Goal: Check status: Check status

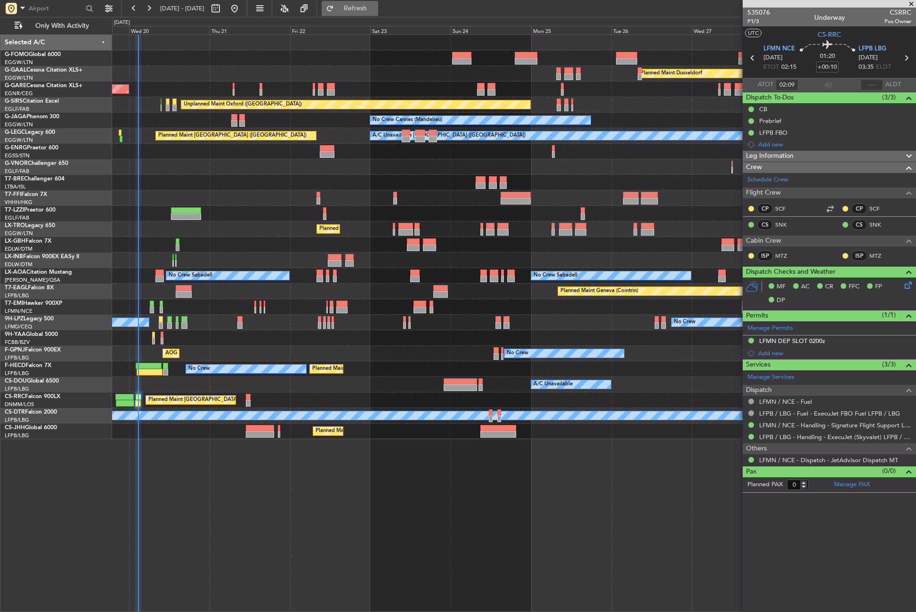
click at [368, 12] on button "Refresh" at bounding box center [350, 8] width 57 height 15
click at [163, 333] on div at bounding box center [514, 338] width 804 height 16
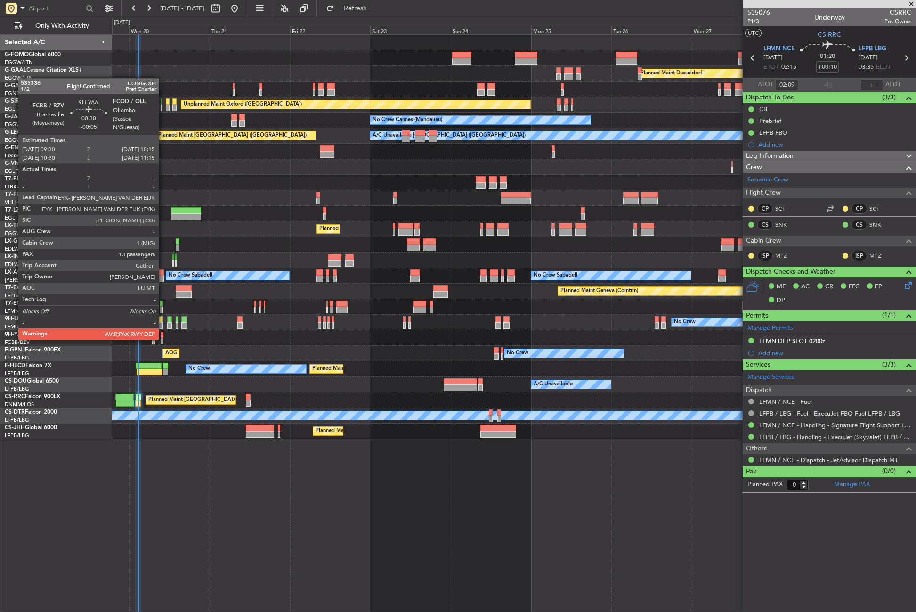
click at [163, 339] on div at bounding box center [162, 341] width 3 height 7
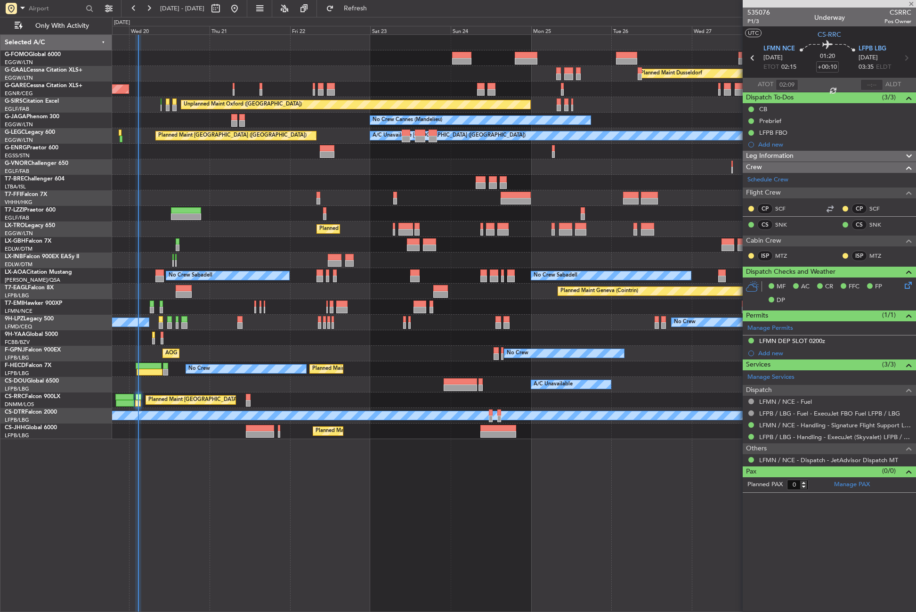
type input "-00:05"
type input "13"
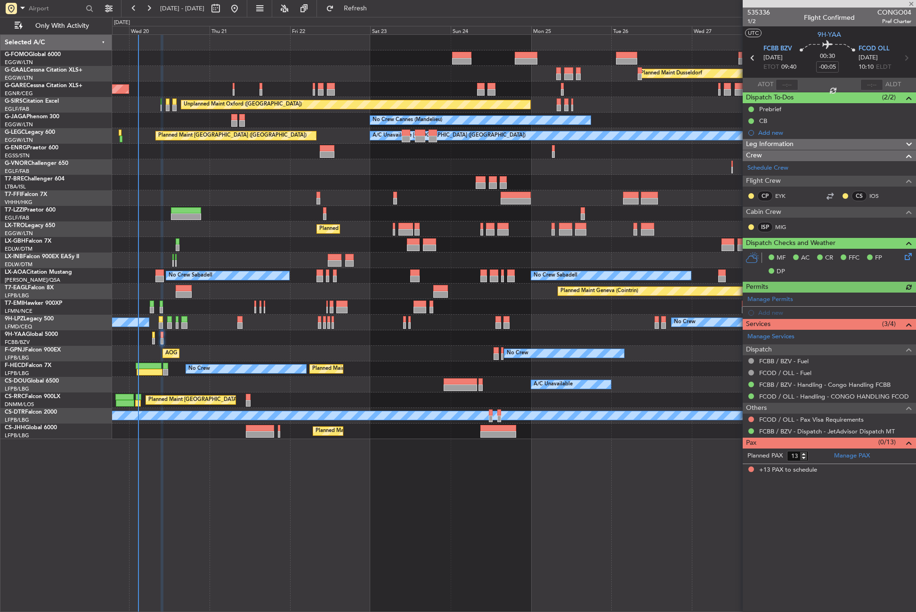
click at [538, 447] on div "Planned Maint Dusseldorf Unplanned Maint [PERSON_NAME] Unplanned Maint [GEOGRAP…" at bounding box center [514, 323] width 804 height 578
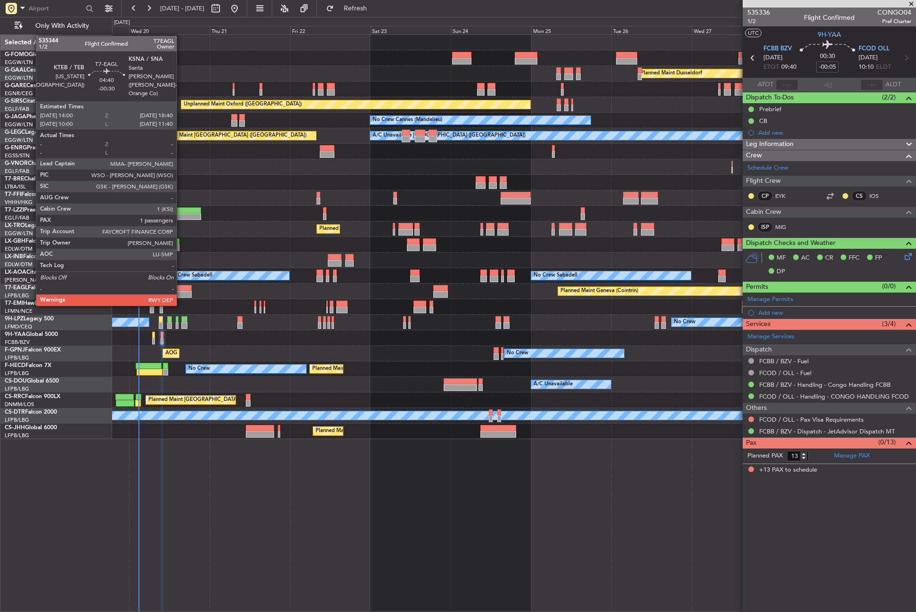
click at [181, 296] on div at bounding box center [184, 294] width 16 height 7
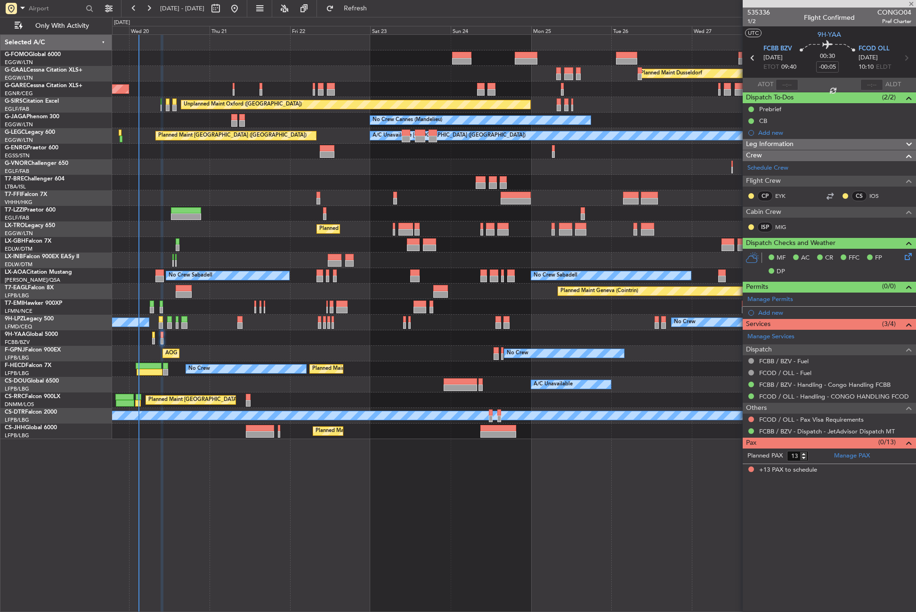
type input "-00:30"
type input "1"
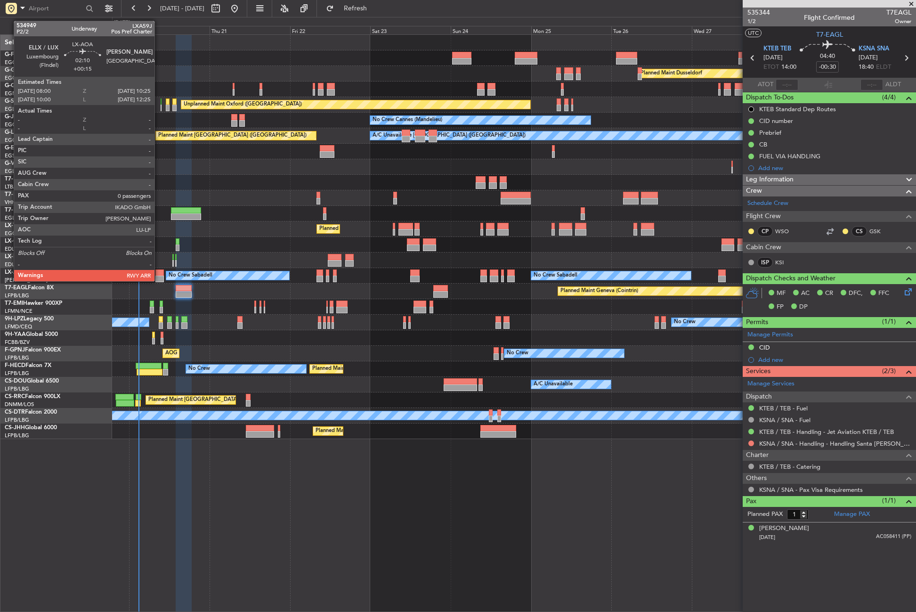
click at [159, 280] on div at bounding box center [159, 279] width 8 height 7
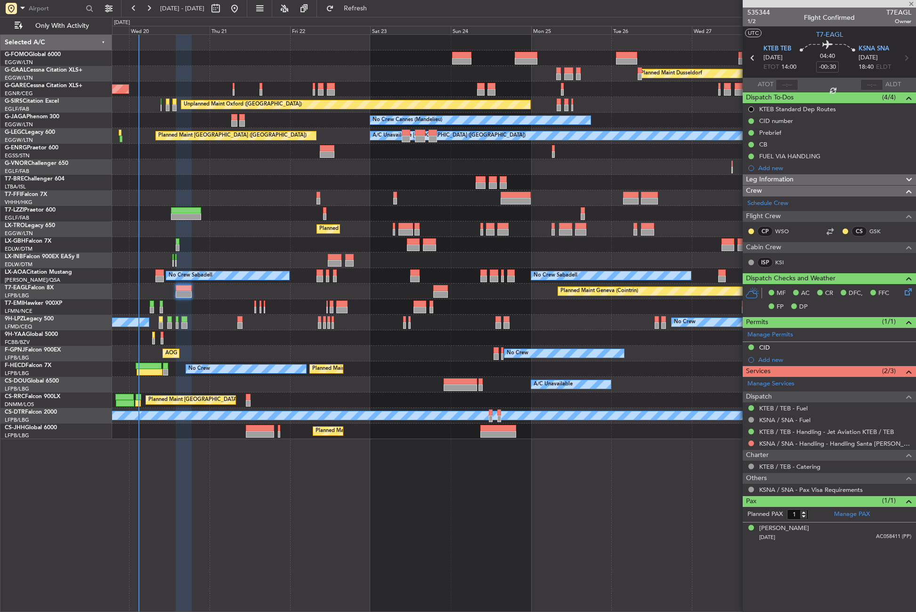
type input "+00:15"
type input "0"
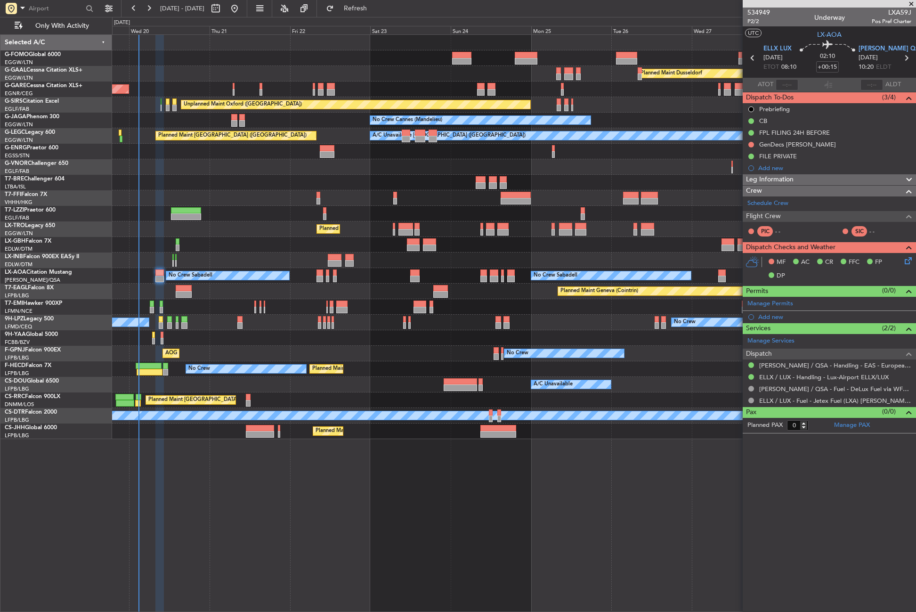
click at [257, 510] on div "Planned Maint Dusseldorf Unplanned Maint [PERSON_NAME] Unplanned Maint [GEOGRAP…" at bounding box center [514, 323] width 804 height 578
click at [275, 352] on div "No Crew [GEOGRAPHIC_DATA] ([GEOGRAPHIC_DATA]) No Crew No Crew Planned Maint [GE…" at bounding box center [514, 354] width 804 height 16
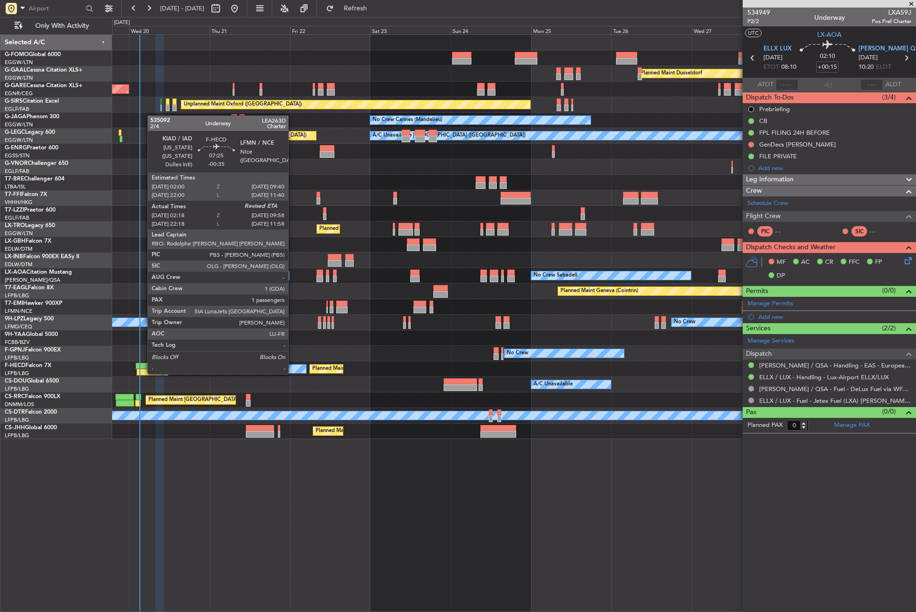
click at [143, 365] on div at bounding box center [149, 366] width 26 height 7
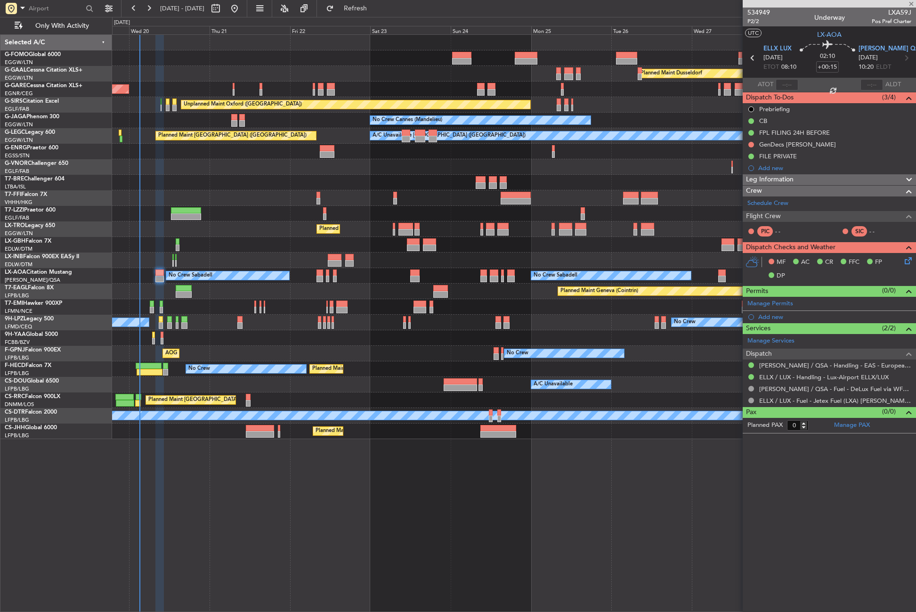
type input "-00:35"
type input "02:28"
type input "1"
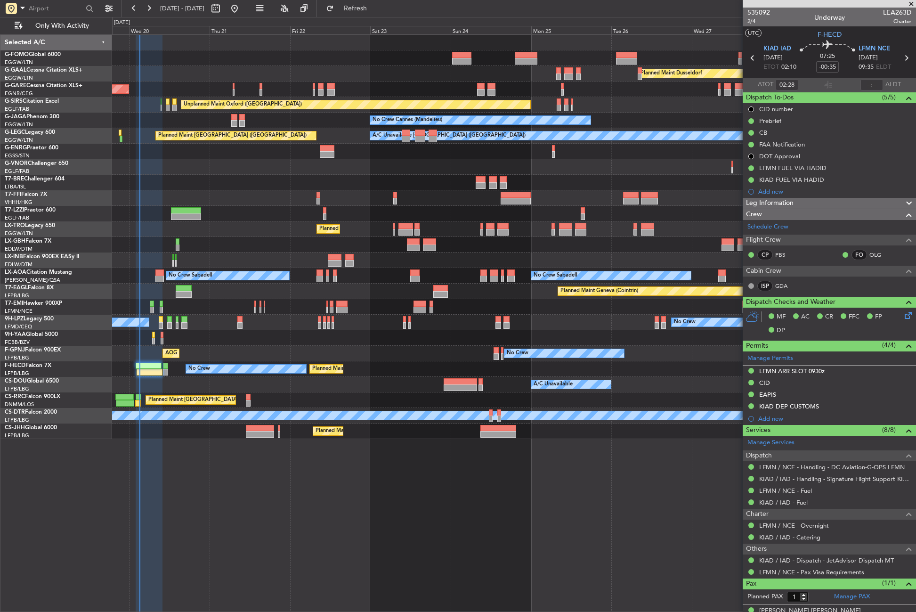
click at [260, 459] on div "Planned Maint Dusseldorf Unplanned Maint [PERSON_NAME] Unplanned Maint [GEOGRAP…" at bounding box center [514, 323] width 804 height 578
click at [223, 494] on div "Planned Maint Dusseldorf Unplanned Maint [PERSON_NAME] Unplanned Maint [GEOGRAP…" at bounding box center [514, 323] width 804 height 578
